Goal: Task Accomplishment & Management: Manage account settings

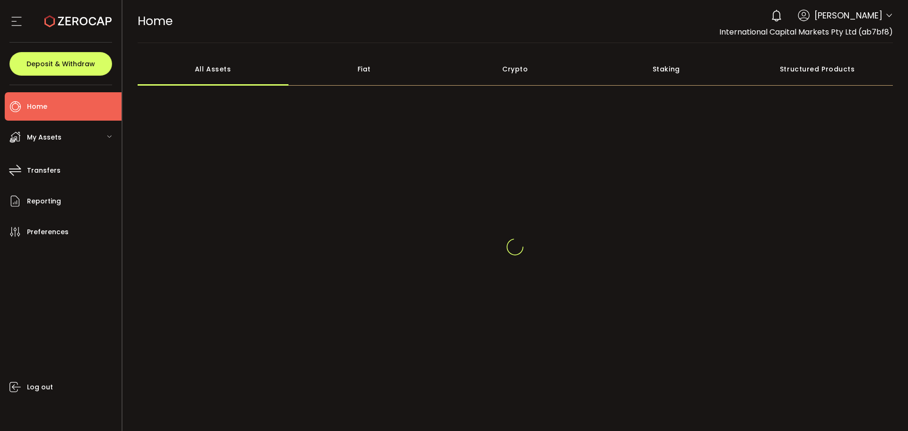
click at [885, 14] on icon at bounding box center [889, 16] width 8 height 8
click at [885, 13] on icon at bounding box center [889, 16] width 8 height 8
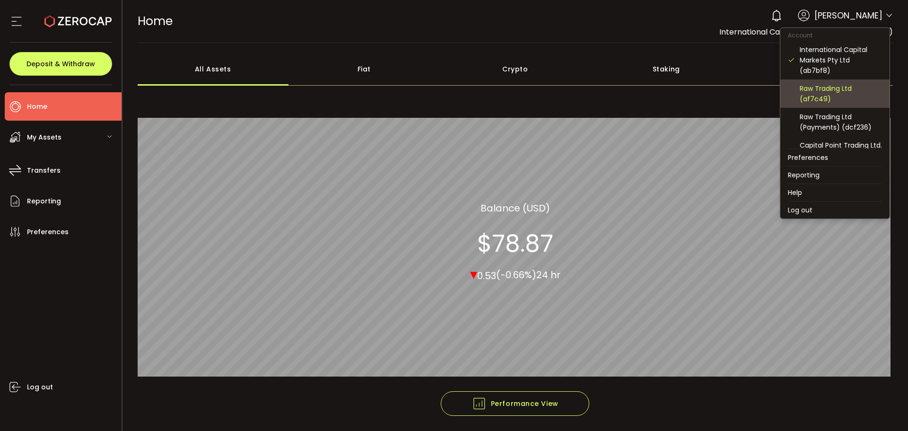
click at [827, 96] on div "Raw Trading Ltd (af7c49)" at bounding box center [841, 93] width 82 height 21
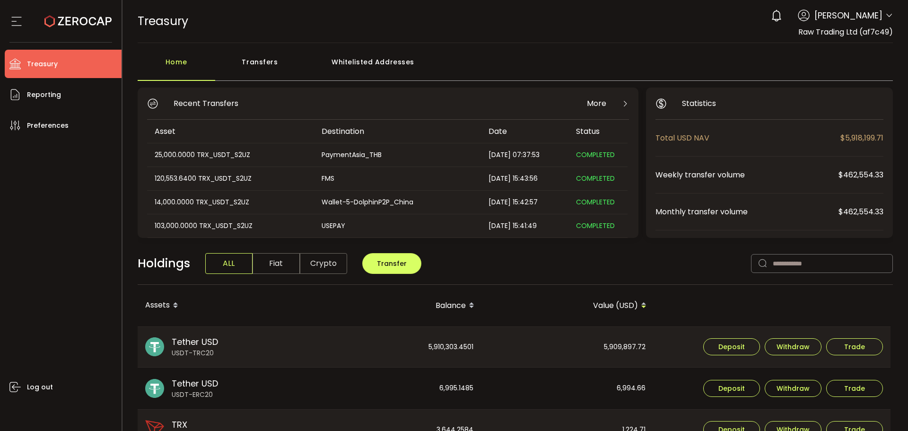
click at [892, 10] on header "PDF is being processed and will download to your computer TREASURY Buy Power $0…" at bounding box center [515, 21] width 786 height 43
click at [887, 14] on icon at bounding box center [889, 16] width 8 height 8
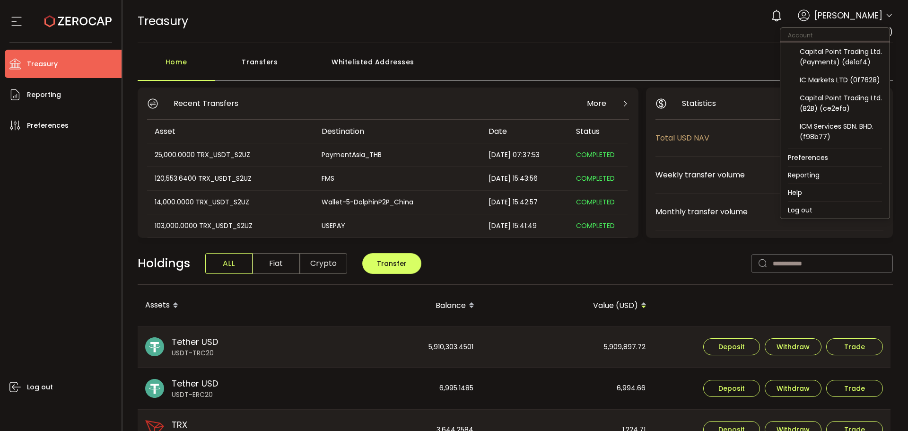
scroll to position [95, 0]
click at [837, 103] on div "Capital Point Trading Ltd. (B2B) (ce2efa)" at bounding box center [841, 102] width 82 height 21
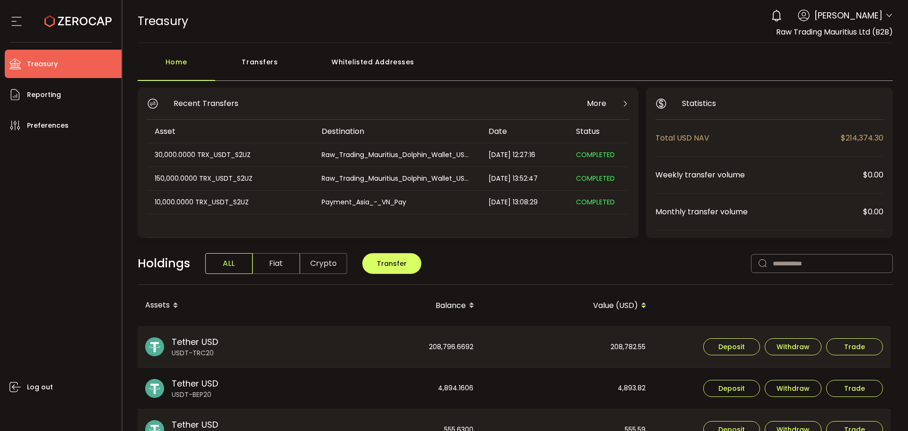
click at [272, 65] on div "Transfers" at bounding box center [260, 66] width 90 height 28
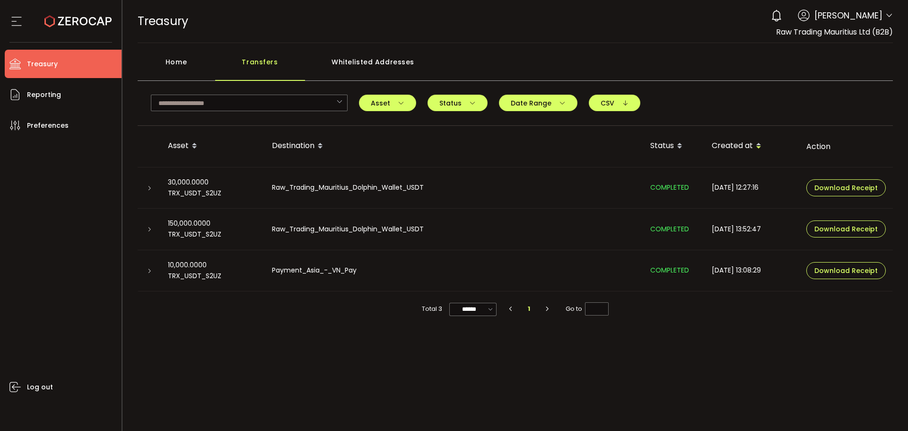
click at [187, 57] on div "Home" at bounding box center [177, 66] width 78 height 28
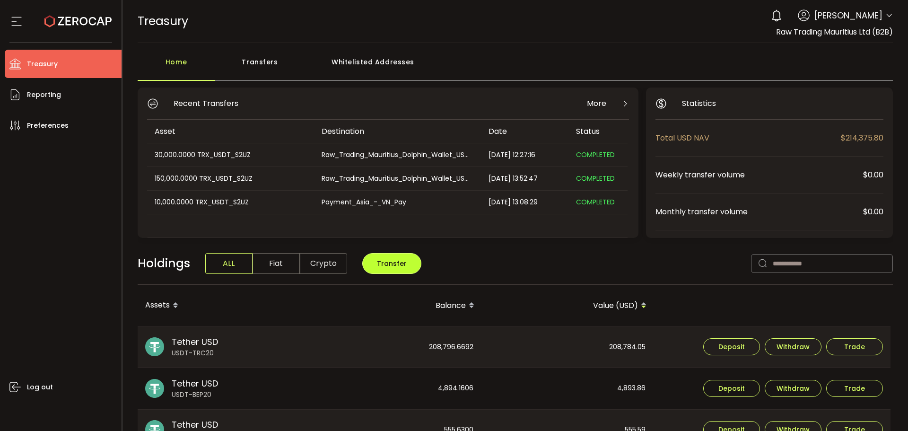
click at [383, 257] on button "Transfer" at bounding box center [391, 263] width 59 height 21
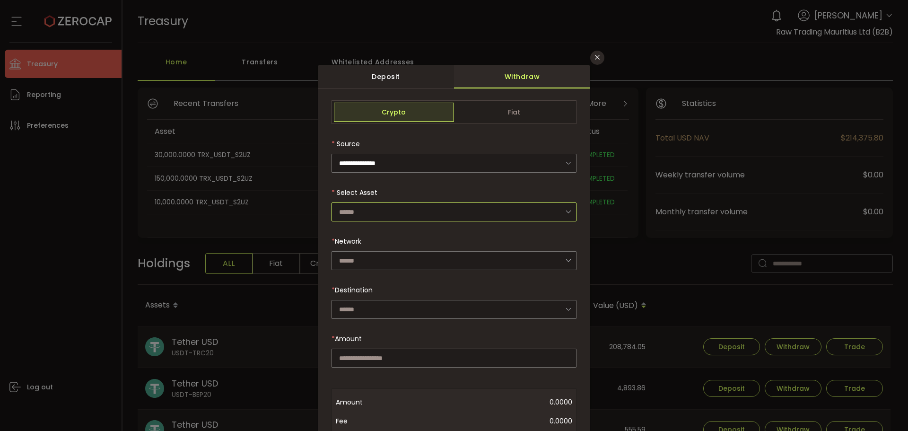
drag, startPoint x: 438, startPoint y: 211, endPoint x: 435, endPoint y: 221, distance: 10.0
click at [438, 211] on input "dialog" at bounding box center [453, 211] width 245 height 19
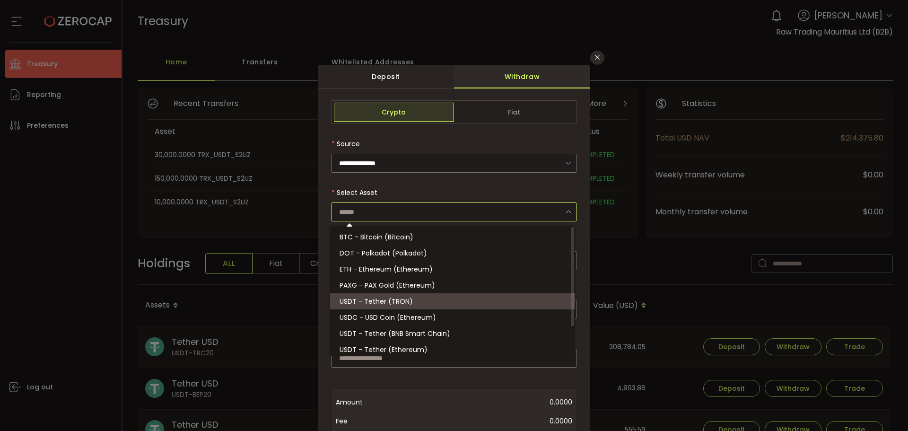
click at [416, 299] on li "USDT - Tether (TRON)" at bounding box center [454, 301] width 248 height 16
type input "**********"
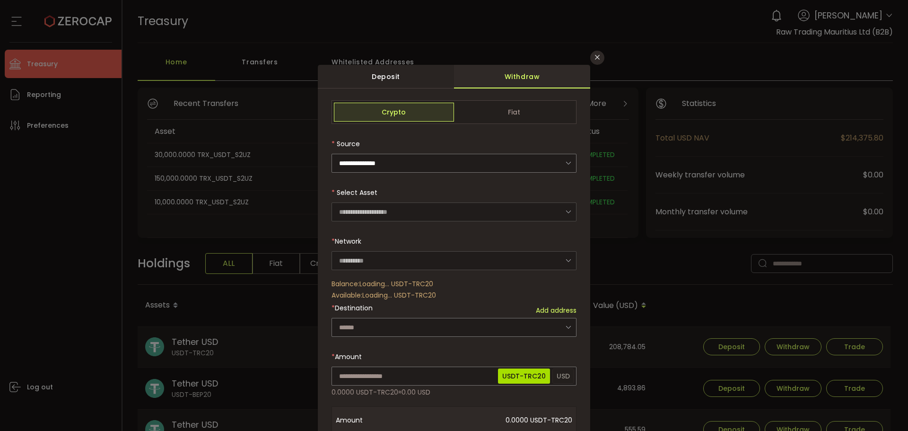
type input "****"
click at [375, 259] on input "dialog" at bounding box center [453, 260] width 245 height 19
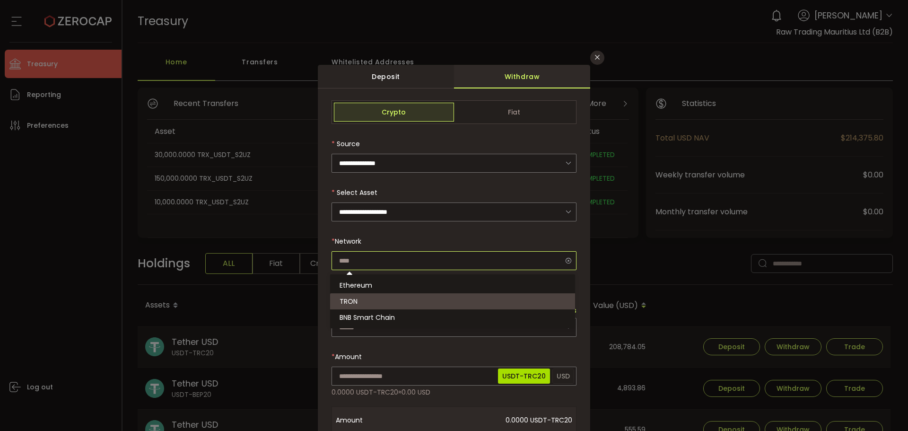
click at [376, 257] on input "dialog" at bounding box center [453, 260] width 245 height 19
type input "****"
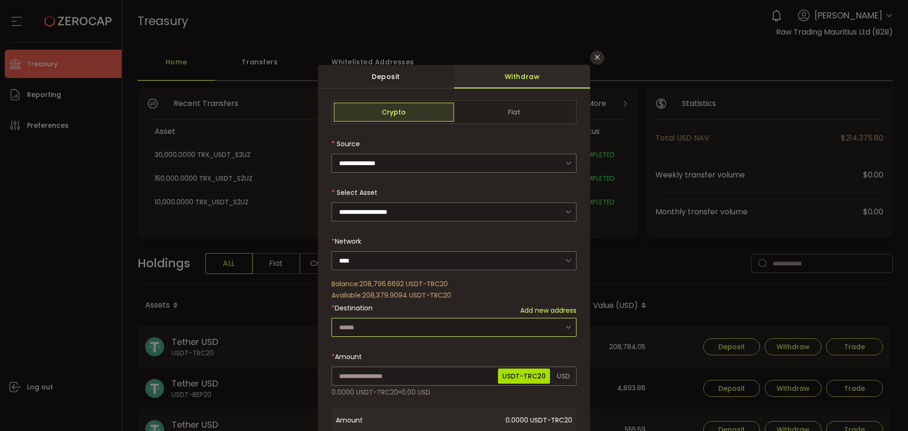
click at [382, 327] on input "dialog" at bounding box center [453, 327] width 245 height 19
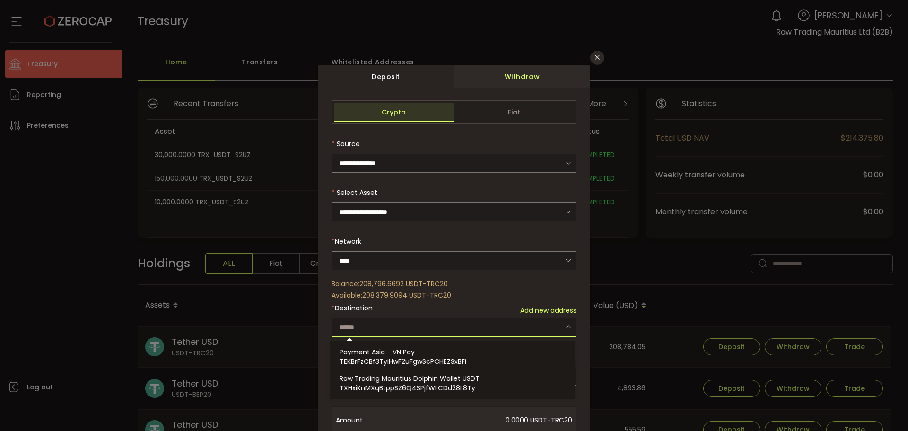
paste input "**********"
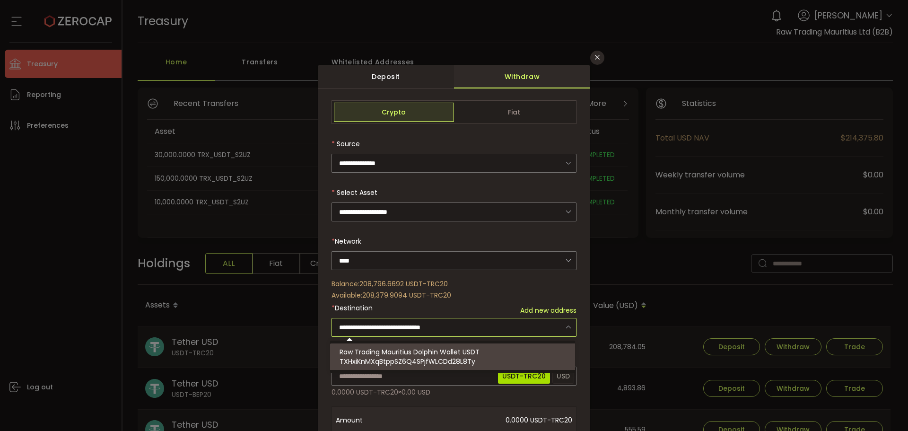
click at [477, 350] on span "Raw Trading Mauritius Dolphin Wallet USDT" at bounding box center [410, 351] width 140 height 9
type input "**********"
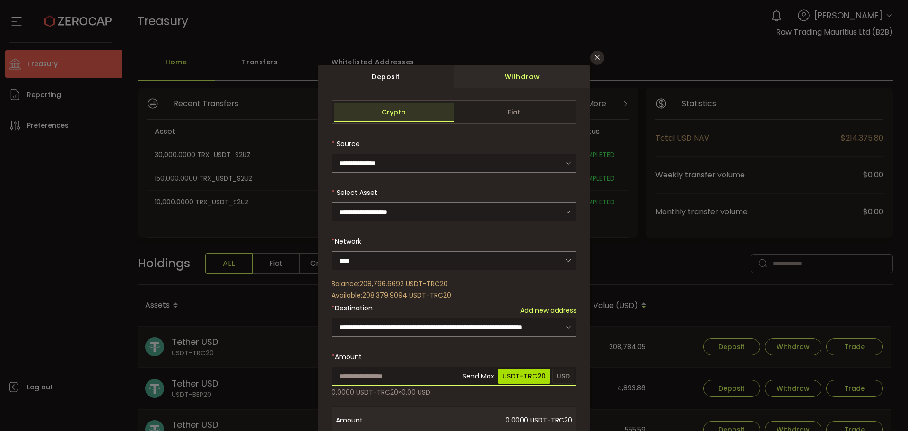
click at [422, 370] on input "dialog" at bounding box center [453, 375] width 245 height 19
type input "*****"
click at [434, 354] on div "**********" at bounding box center [453, 369] width 245 height 538
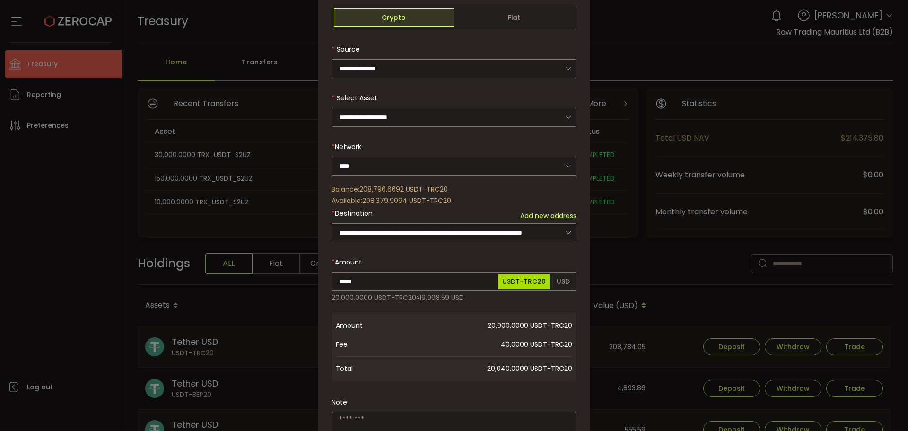
scroll to position [234, 0]
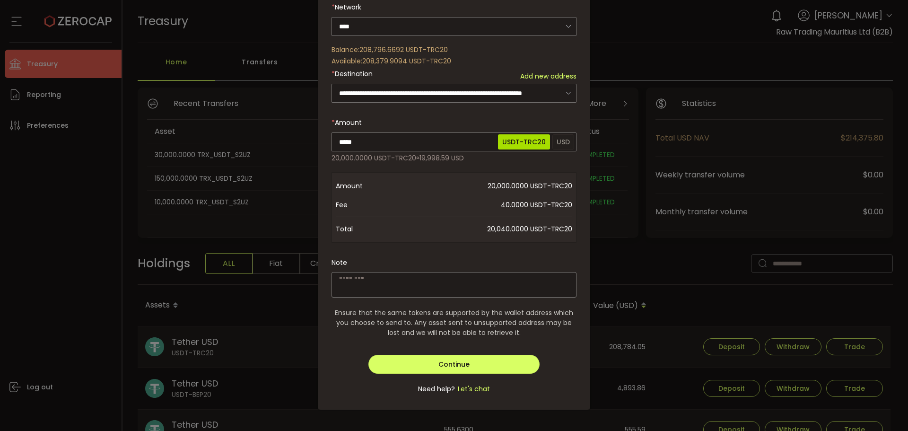
click at [379, 279] on textarea "dialog" at bounding box center [453, 285] width 245 height 26
click at [379, 279] on textarea "**********" at bounding box center [453, 285] width 245 height 26
type textarea "**********"
click at [414, 355] on button "Continue" at bounding box center [454, 364] width 172 height 19
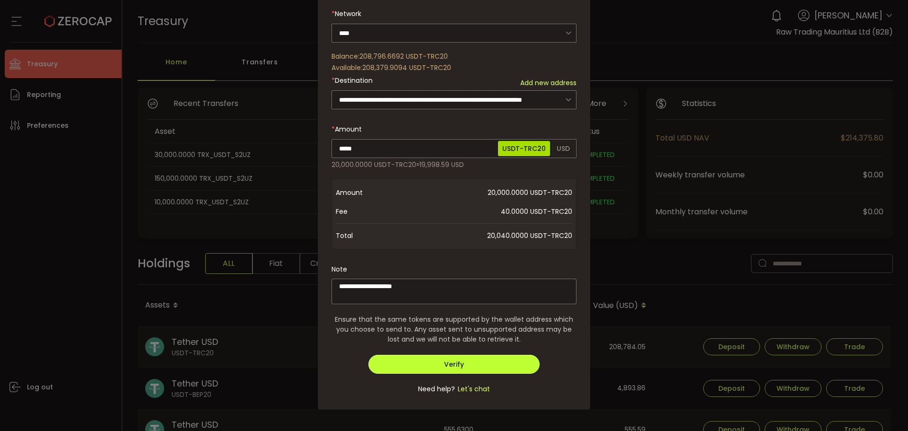
click at [435, 357] on button "Verify" at bounding box center [454, 364] width 172 height 19
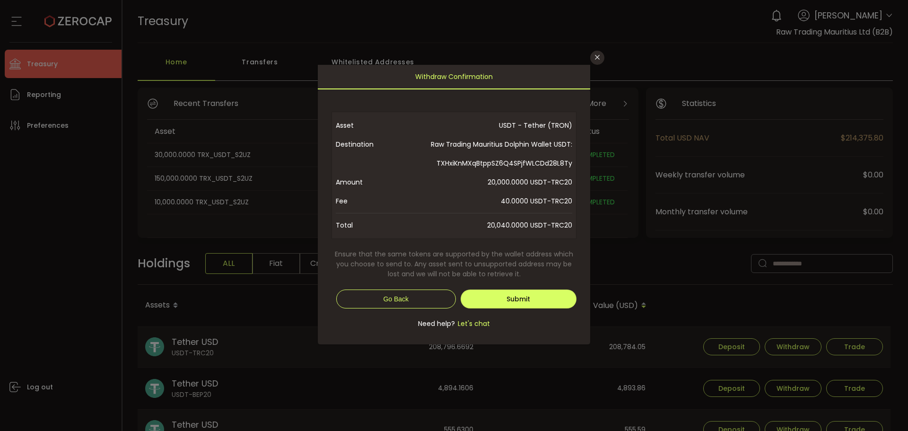
scroll to position [0, 0]
click at [505, 293] on button "Submit" at bounding box center [519, 298] width 116 height 19
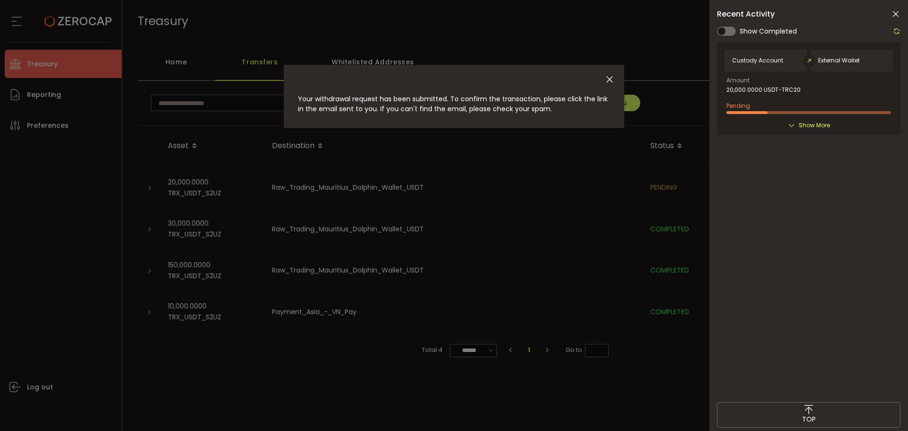
drag, startPoint x: 418, startPoint y: 150, endPoint x: 579, endPoint y: 107, distance: 166.4
click at [419, 150] on div "Your withdrawal request has been submitted. To confirm the transaction, please …" at bounding box center [454, 215] width 908 height 431
click at [606, 79] on icon "Close" at bounding box center [609, 79] width 10 height 10
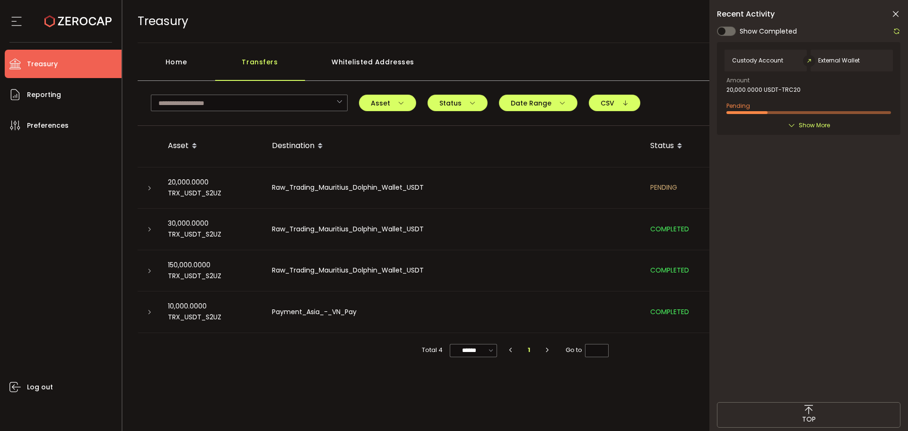
drag, startPoint x: 892, startPoint y: 16, endPoint x: 756, endPoint y: 125, distance: 174.6
click at [892, 15] on icon at bounding box center [895, 13] width 9 height 9
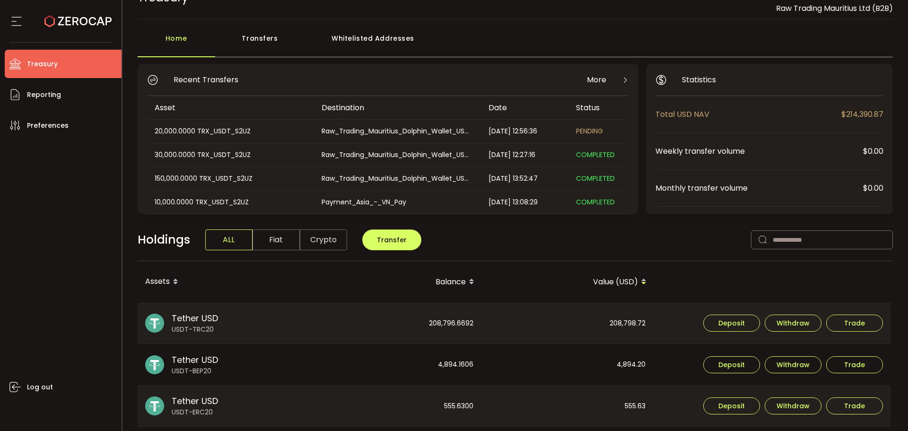
scroll to position [47, 0]
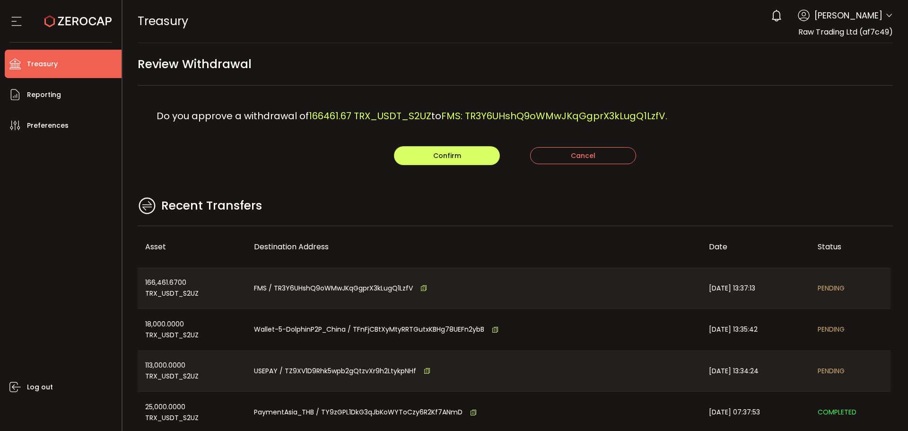
click at [601, 97] on div "Do you approve a withdrawal of 166461.67 TRX_USDT_S2UZ to FMS: TR3Y6UHshQ9oWMwJ…" at bounding box center [516, 116] width 756 height 61
click at [426, 156] on button "Confirm" at bounding box center [447, 155] width 106 height 19
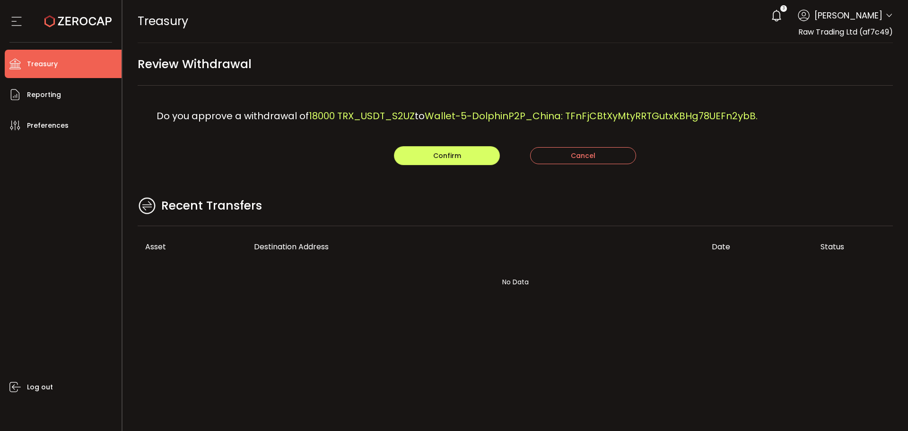
click at [467, 80] on div "Review Withdrawal" at bounding box center [516, 68] width 756 height 33
click at [462, 159] on button "Confirm" at bounding box center [447, 155] width 106 height 19
click at [374, 192] on main "Review Withdrawal Do you approve a withdrawal of 113000 TRX_USDT_S2UZ to USEPAY…" at bounding box center [515, 183] width 786 height 281
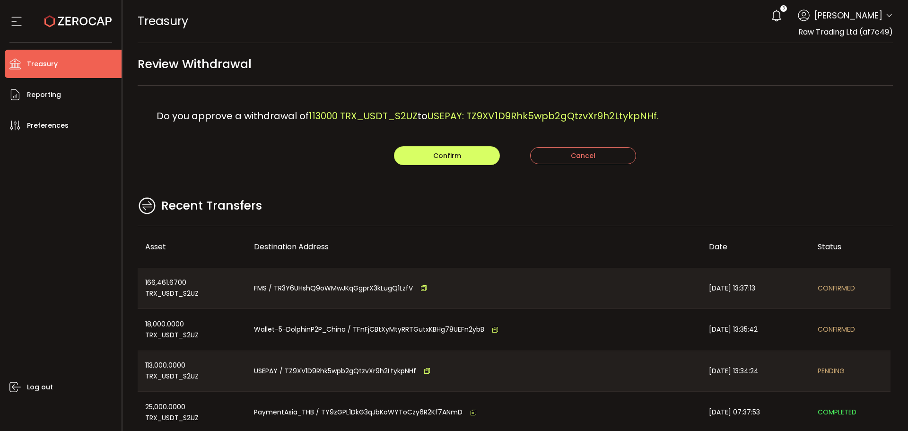
click at [272, 201] on div "Recent Transfers" at bounding box center [516, 210] width 756 height 31
click at [410, 155] on button "Confirm" at bounding box center [447, 155] width 106 height 19
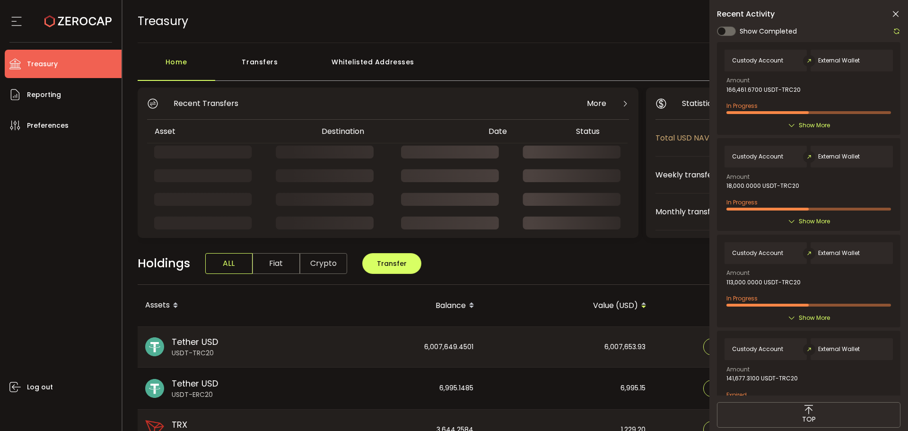
click at [899, 10] on icon at bounding box center [895, 13] width 9 height 9
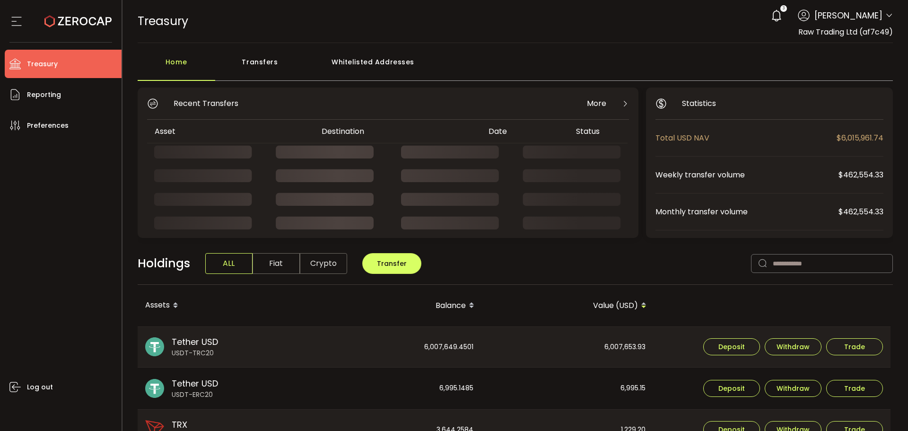
click at [485, 39] on div "TREASURY Buy Power $0.00 USD Treasury Treasury Your verification is pending 3 A…" at bounding box center [516, 21] width 756 height 43
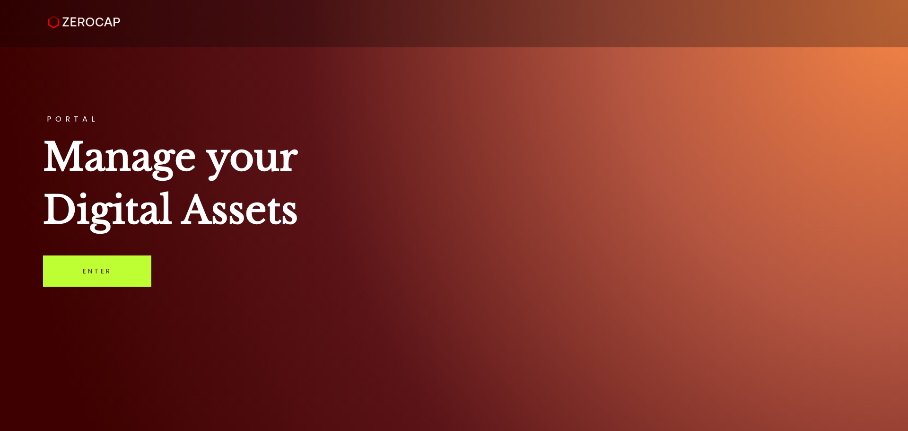
click at [90, 262] on link "Enter" at bounding box center [97, 270] width 108 height 31
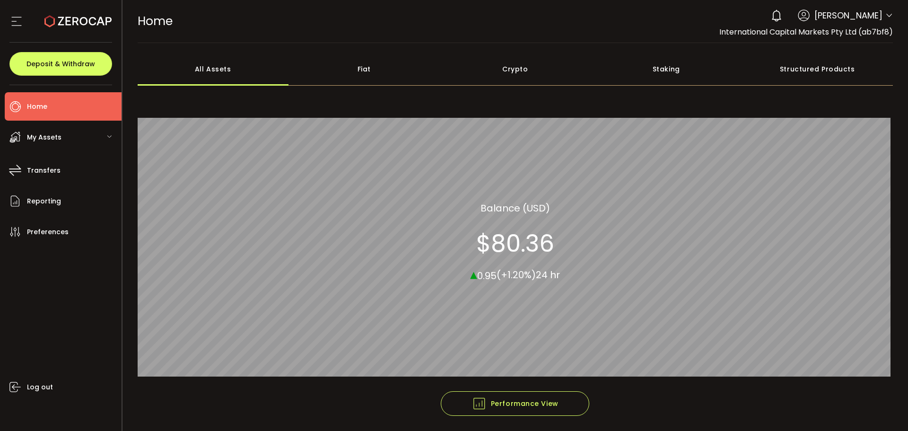
click at [879, 15] on span "[PERSON_NAME]" at bounding box center [848, 15] width 68 height 13
click at [887, 15] on icon at bounding box center [889, 16] width 8 height 8
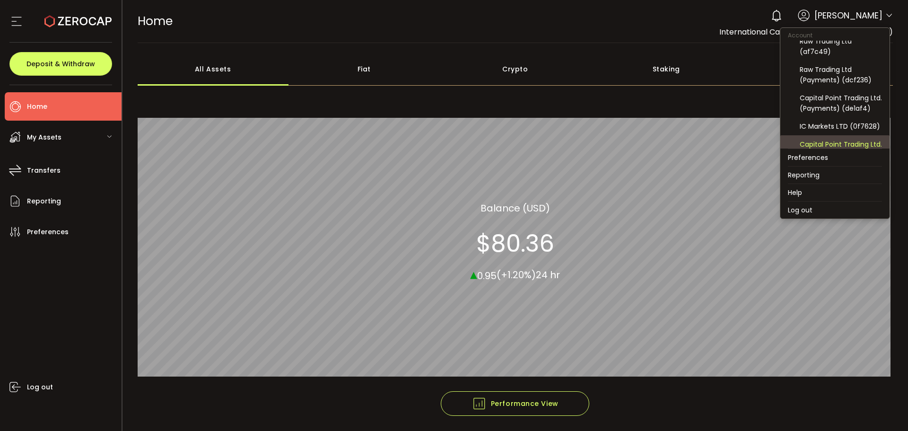
scroll to position [95, 0]
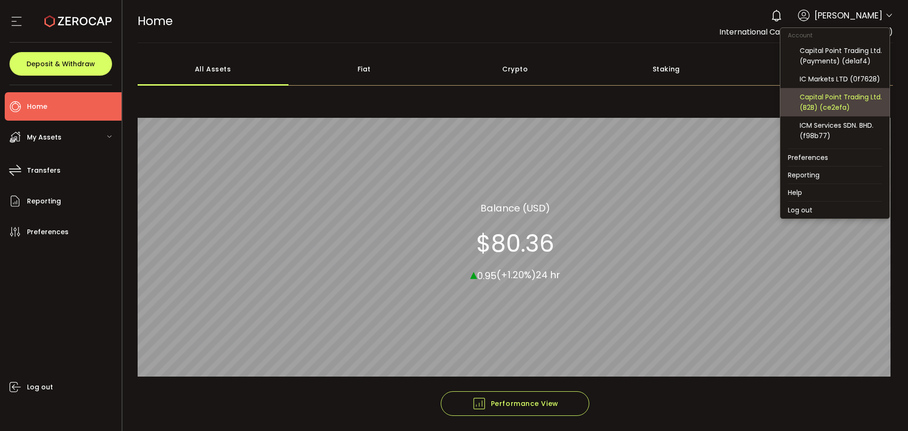
click at [833, 107] on div "Capital Point Trading Ltd. (B2B) (ce2efa)" at bounding box center [841, 102] width 82 height 21
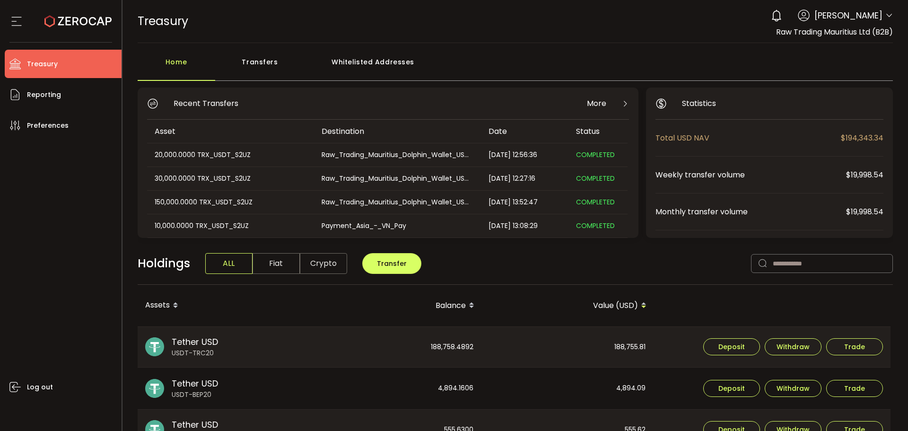
click at [257, 74] on div "Transfers" at bounding box center [260, 66] width 90 height 28
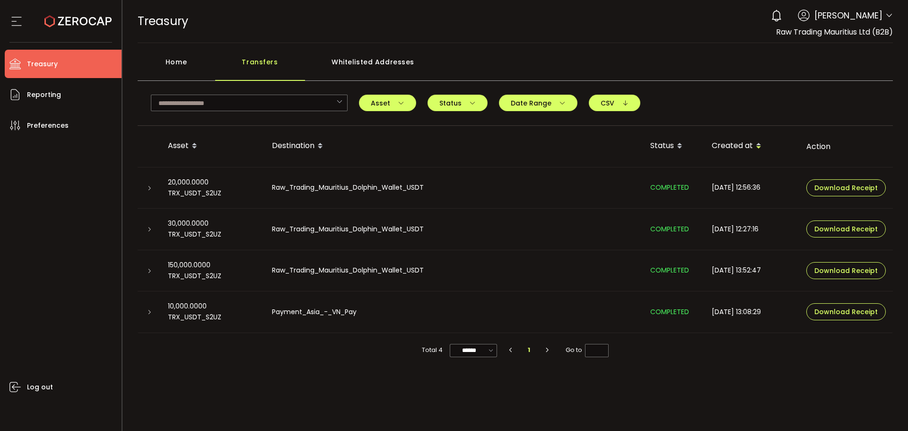
click at [156, 191] on div at bounding box center [149, 187] width 23 height 9
click at [150, 185] on icon at bounding box center [150, 188] width 6 height 6
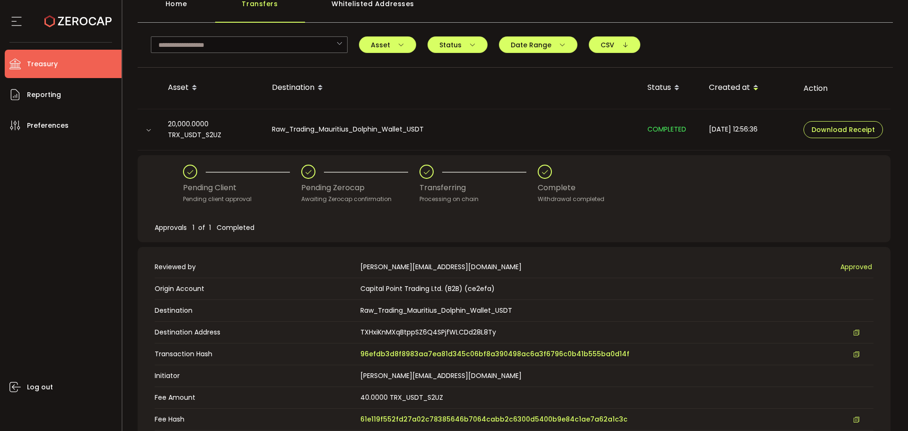
scroll to position [142, 0]
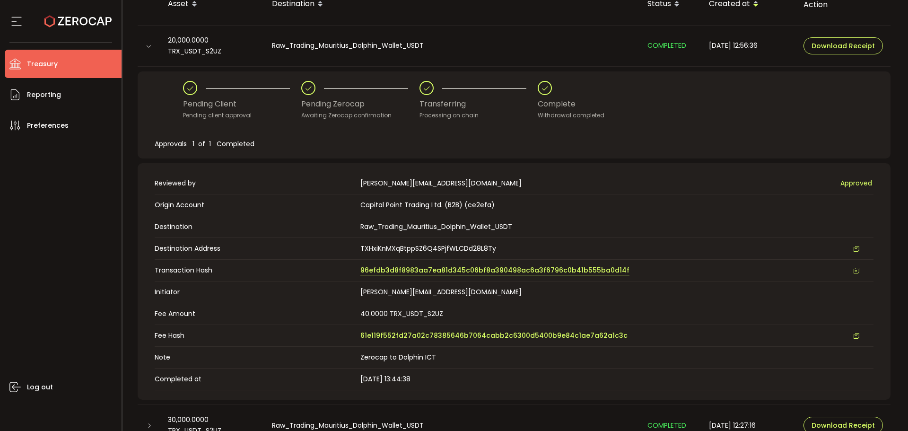
click at [383, 270] on span "96efdb3d8f8983aa7ea81d345c06bf8a390498ac6a3f6796c0b41b555ba0d14f" at bounding box center [494, 270] width 269 height 10
